Goal: Transaction & Acquisition: Purchase product/service

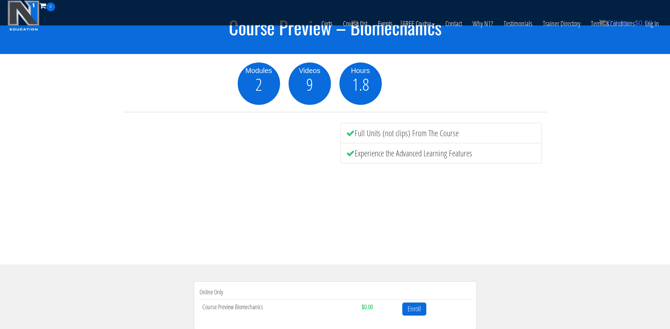
scroll to position [141, 0]
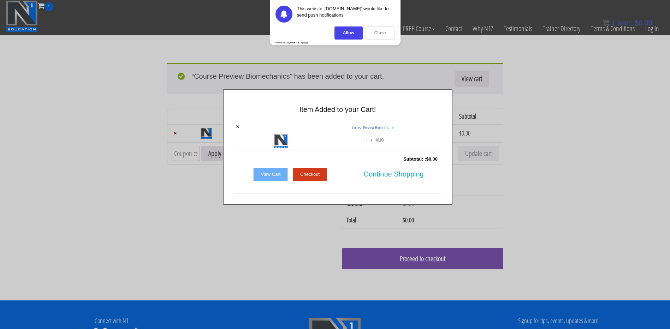
click at [379, 35] on div "Close" at bounding box center [380, 32] width 29 height 13
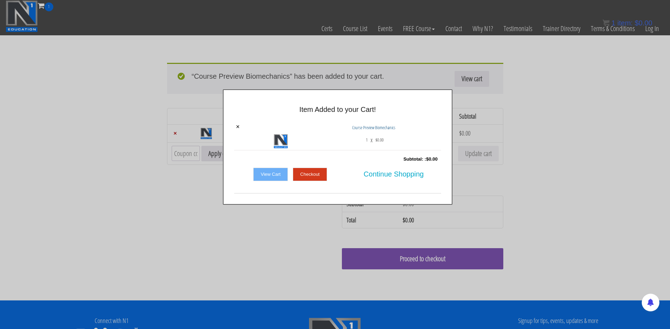
click at [318, 173] on link "Checkout" at bounding box center [310, 174] width 34 height 13
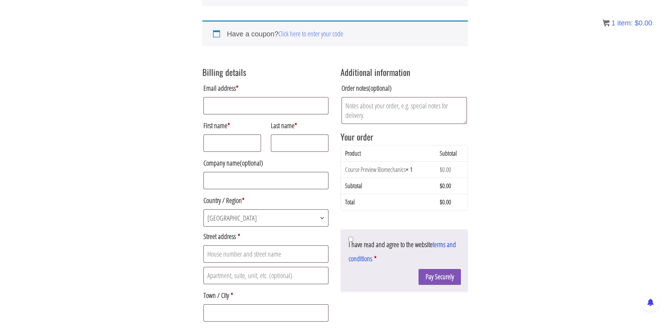
scroll to position [81, 0]
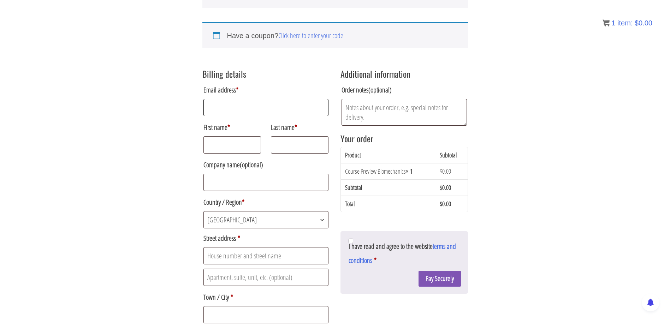
click at [239, 108] on input "Email address *" at bounding box center [265, 107] width 125 height 17
type input "bastianrodrigosm@gmail.com"
type input "bastian"
type input "soto"
type input "21.124.033-4"
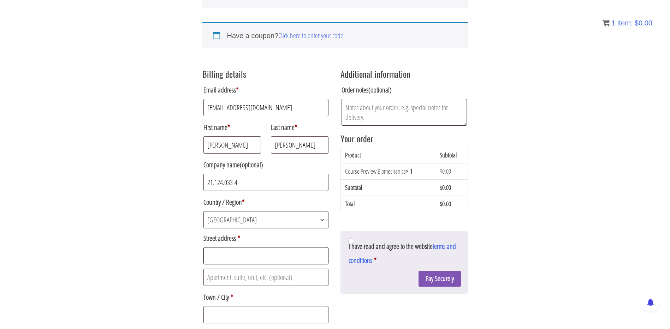
type input "Estanislao Rosales 1320"
type input "Temuco"
type input "4780000"
type input "+569947591215"
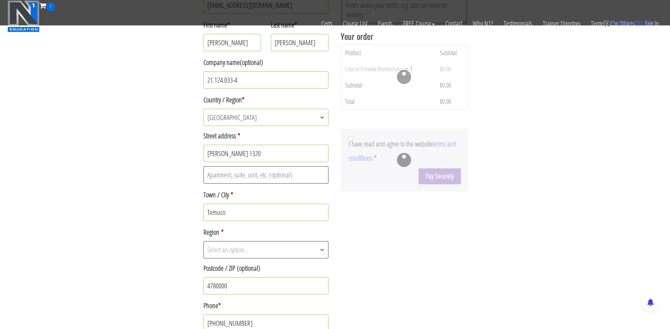
scroll to position [151, 0]
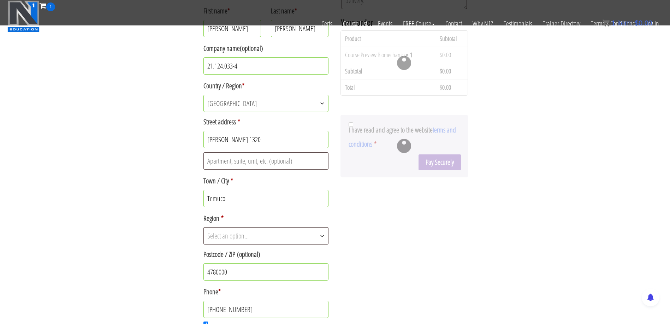
click at [265, 239] on span "Select an option…" at bounding box center [266, 235] width 125 height 17
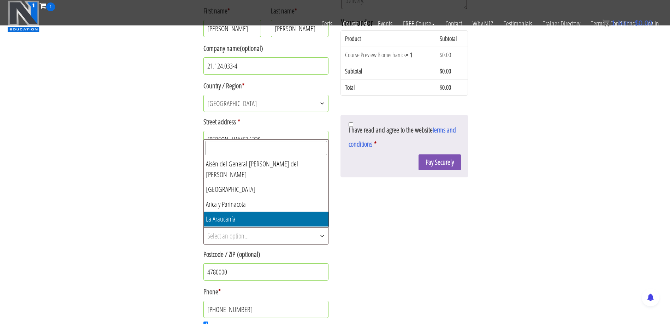
select select "CL-AR"
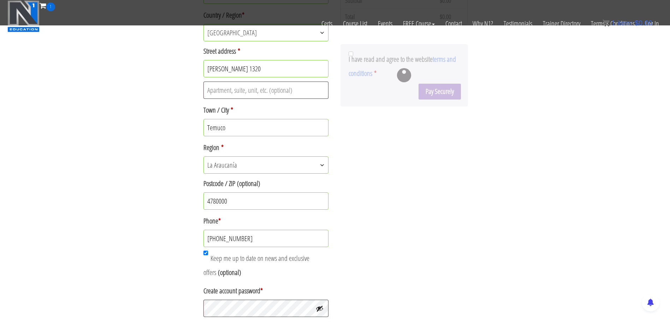
scroll to position [257, 0]
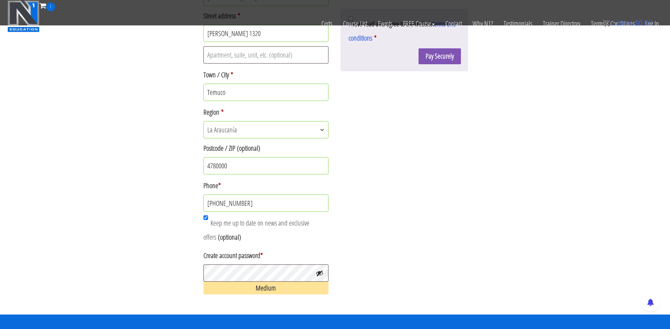
click at [320, 270] on button "Show password" at bounding box center [320, 274] width 8 height 8
click at [167, 265] on div "Returning customer? Click here to login If you have shopped with us before, ple…" at bounding box center [335, 29] width 670 height 572
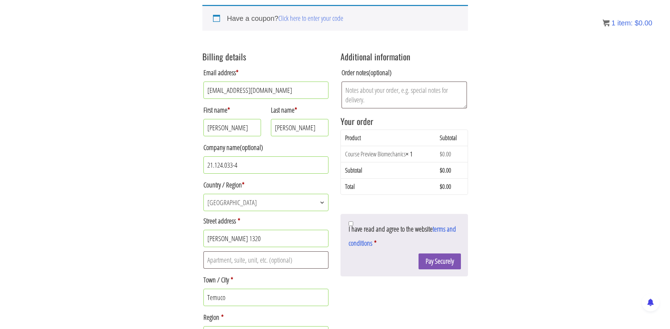
scroll to position [100, 0]
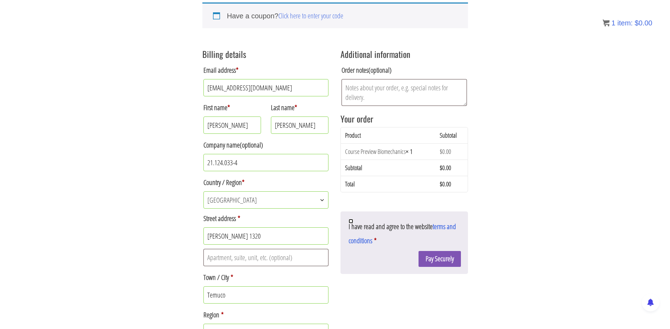
click at [351, 222] on input "I have read and agree to the website terms and conditions *" at bounding box center [351, 221] width 5 height 5
checkbox input "true"
click at [431, 256] on button "Pay Securely" at bounding box center [440, 259] width 42 height 16
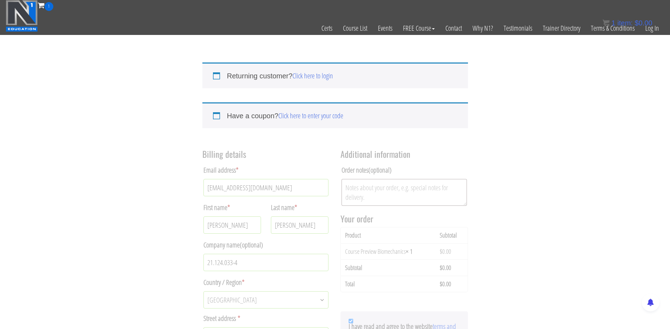
scroll to position [0, 0]
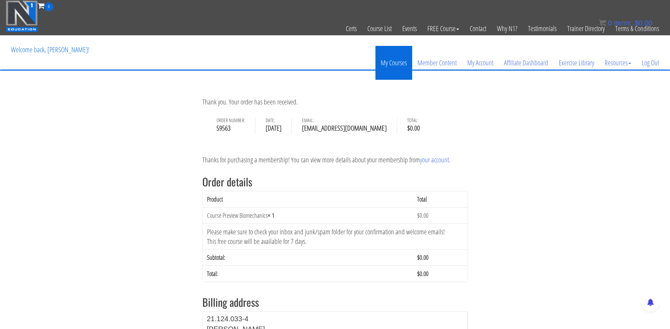
click at [393, 67] on link "My Courses" at bounding box center [393, 63] width 37 height 34
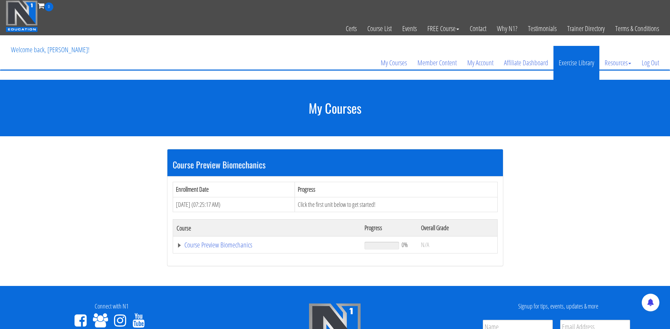
click at [576, 60] on link "Exercise Library" at bounding box center [576, 63] width 46 height 34
click at [239, 246] on link "Course Preview Biomechanics" at bounding box center [267, 245] width 181 height 7
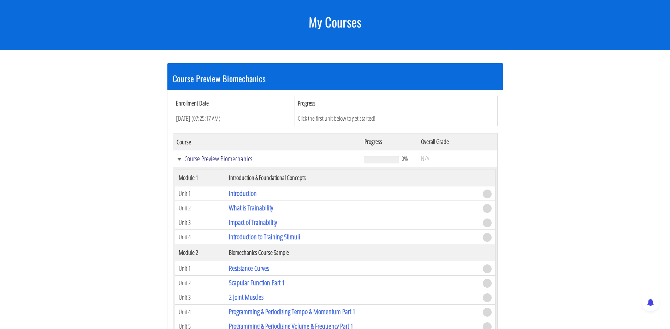
scroll to position [141, 0]
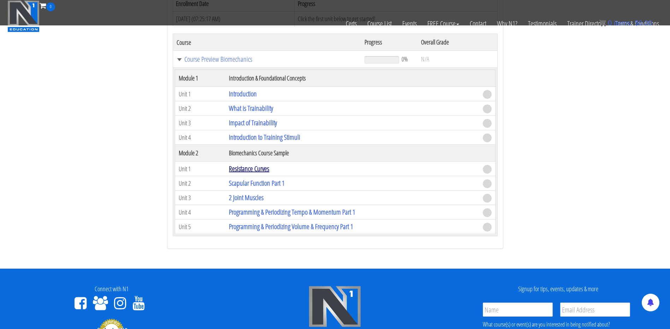
click at [247, 166] on link "Resistance Curves" at bounding box center [249, 169] width 40 height 10
